Goal: Find contact information: Find contact information

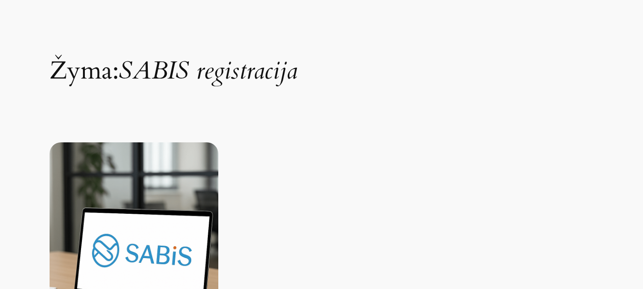
scroll to position [33, 0]
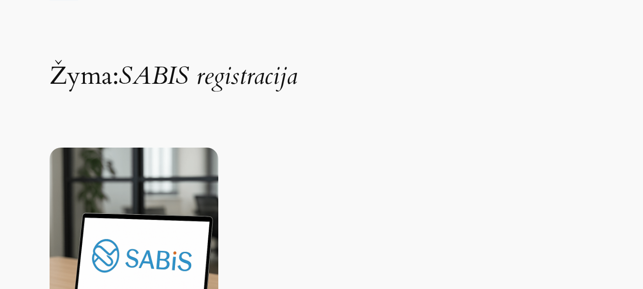
click at [183, 249] on img at bounding box center [134, 260] width 169 height 225
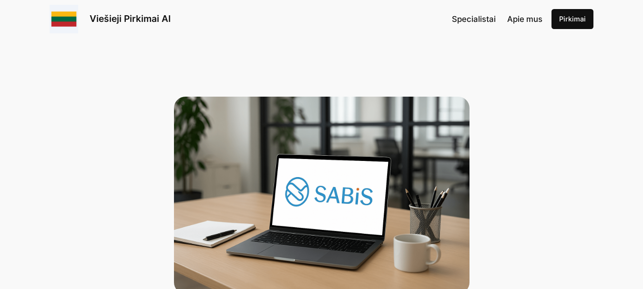
click at [104, 21] on link "Viešieji Pirkimai AI" at bounding box center [130, 18] width 81 height 11
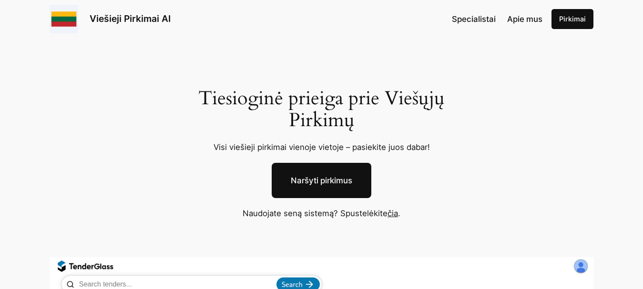
click at [394, 215] on link "čia" at bounding box center [393, 214] width 10 height 10
click at [525, 16] on span "Apie mus" at bounding box center [524, 19] width 35 height 10
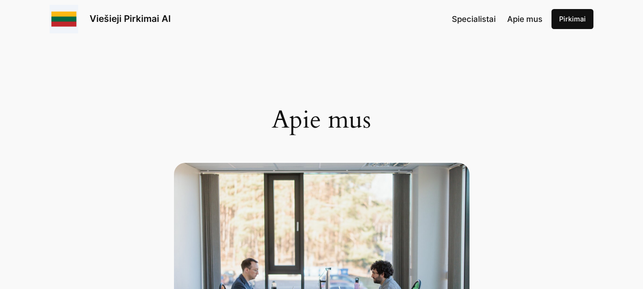
click at [465, 19] on span "Specialistai" at bounding box center [474, 19] width 44 height 10
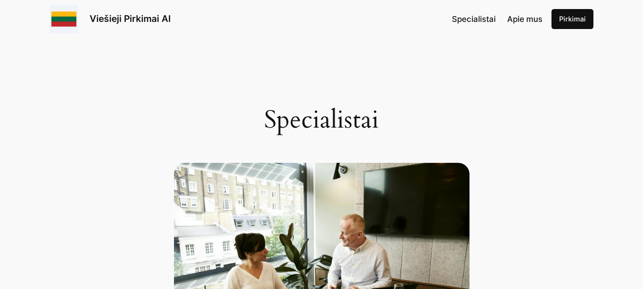
click at [67, 23] on img at bounding box center [64, 19] width 29 height 29
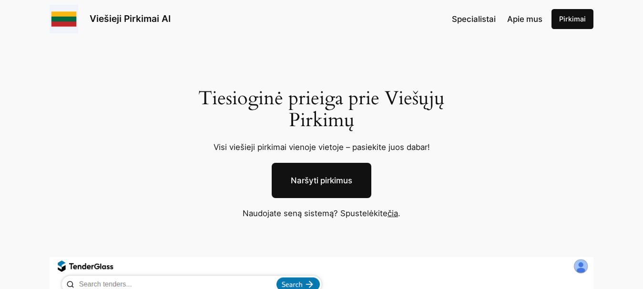
click at [143, 20] on link "Viešieji Pirkimai AI" at bounding box center [130, 18] width 81 height 11
click at [313, 183] on link "Naršyti pirkimus" at bounding box center [322, 180] width 100 height 35
